Goal: Information Seeking & Learning: Check status

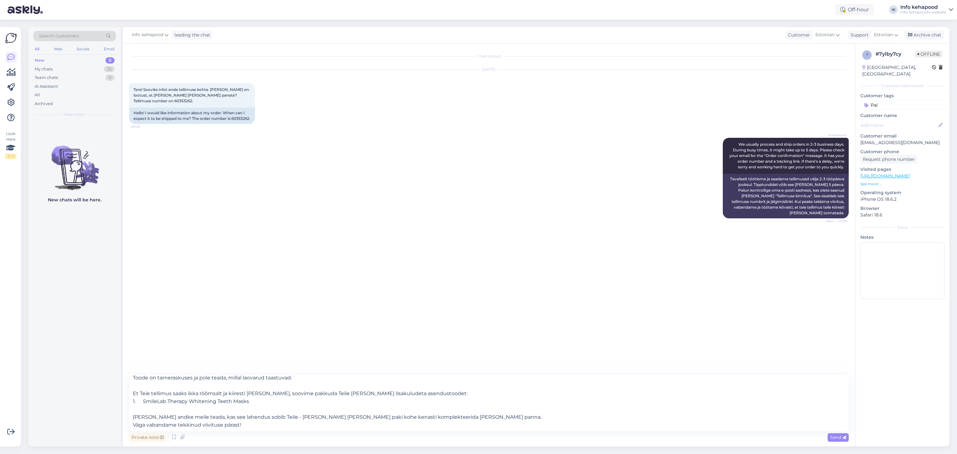
scroll to position [66, 0]
drag, startPoint x: 133, startPoint y: 101, endPoint x: 154, endPoint y: 103, distance: 20.9
click at [154, 103] on div "Tere! Sooviks infot enda tellimuse kohta. [PERSON_NAME] on lootust, et [PERSON_…" at bounding box center [192, 95] width 126 height 25
copy span "60353262."
click at [248, 417] on textarea "Tere Merit! Täname Teid tellimuse 60353262 eest! Kahjuks on selgunud, et Teie t…" at bounding box center [488, 403] width 719 height 57
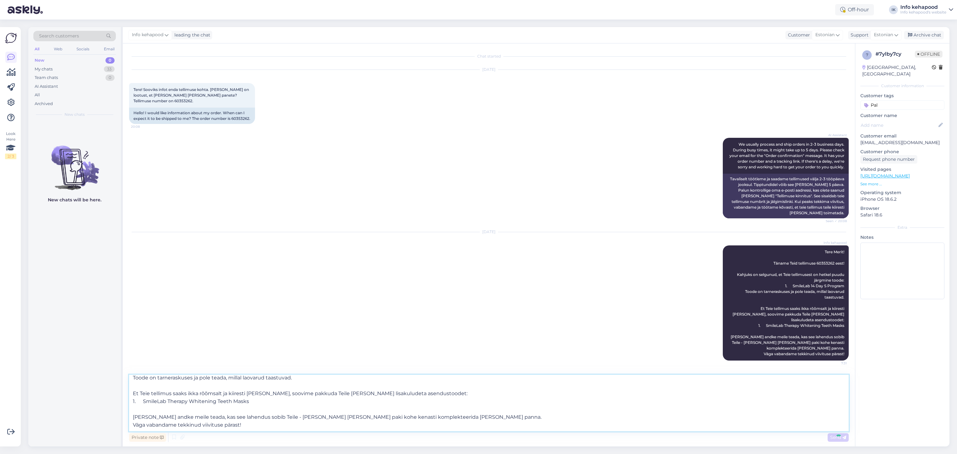
scroll to position [0, 0]
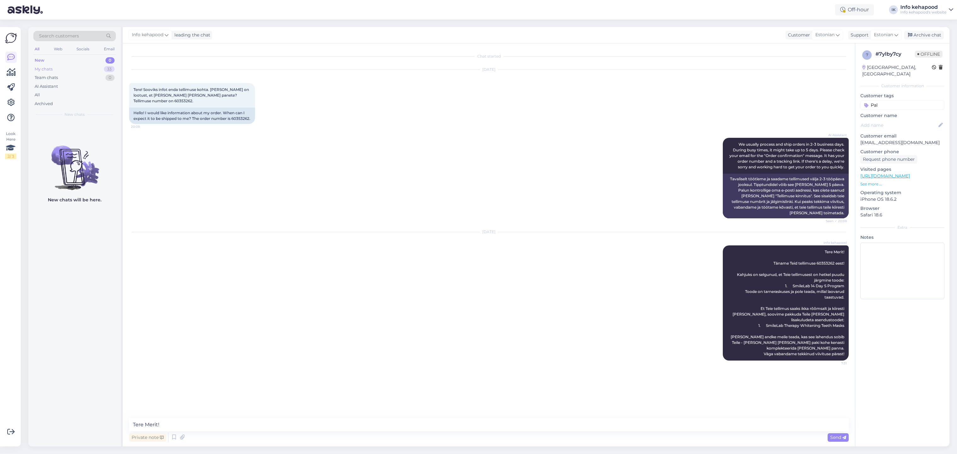
click at [83, 69] on div "My chats 33" at bounding box center [74, 69] width 82 height 9
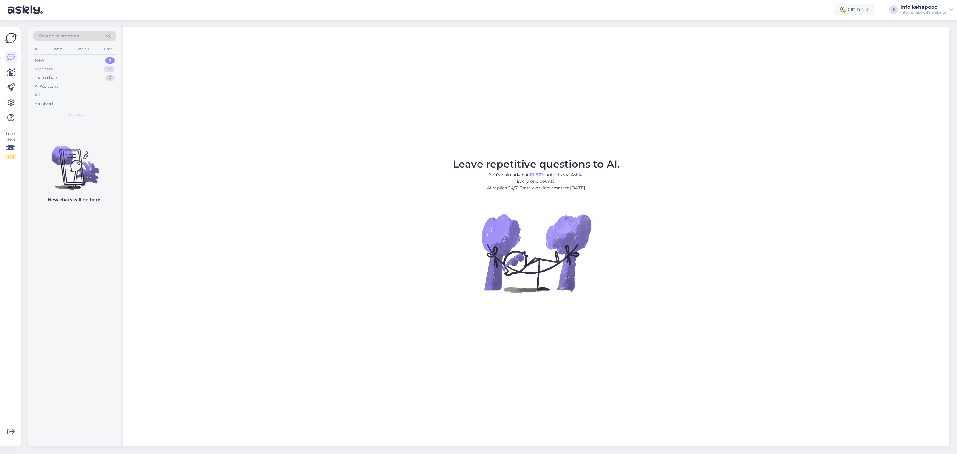
click at [89, 66] on div "My chats 33" at bounding box center [74, 69] width 82 height 9
